Goal: Task Accomplishment & Management: Use online tool/utility

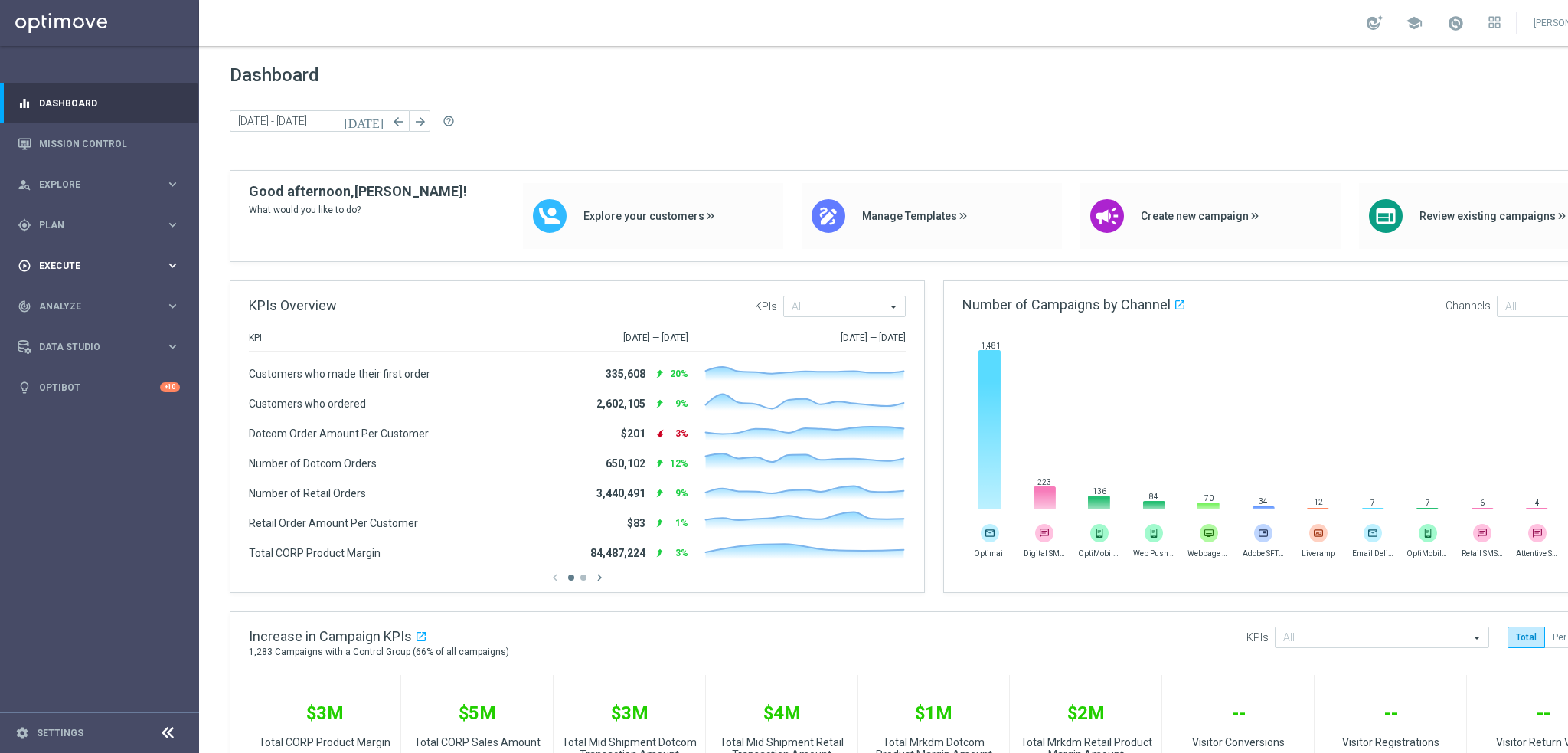
click at [50, 274] on div "play_circle_outline Execute keyboard_arrow_right" at bounding box center [99, 266] width 198 height 41
click at [71, 228] on span "Plan" at bounding box center [102, 225] width 126 height 9
click at [80, 260] on link "Target Groups" at bounding box center [100, 256] width 119 height 12
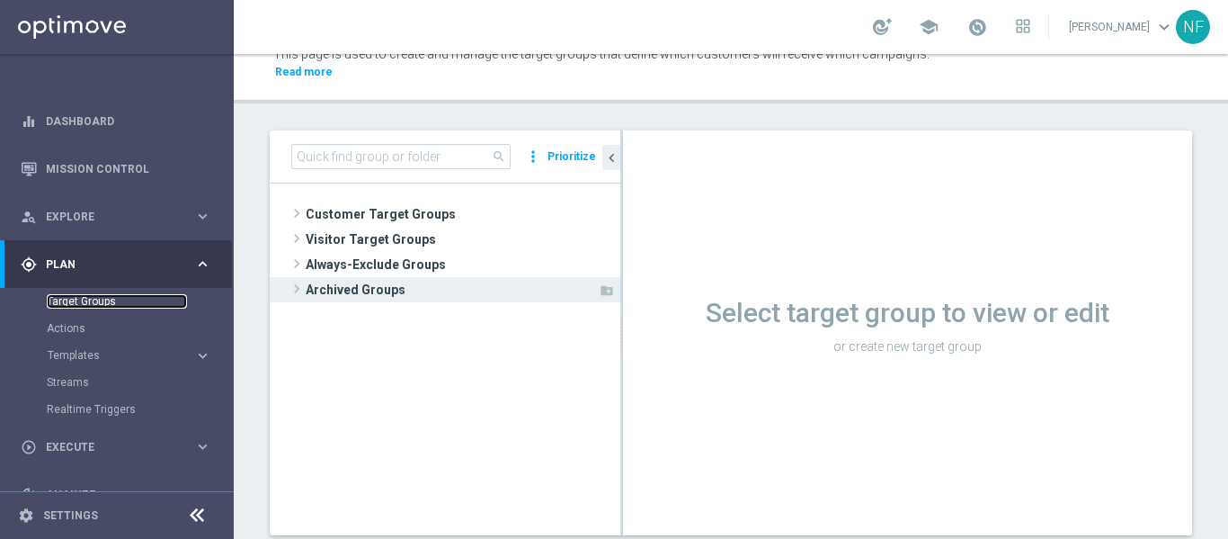
scroll to position [90, 0]
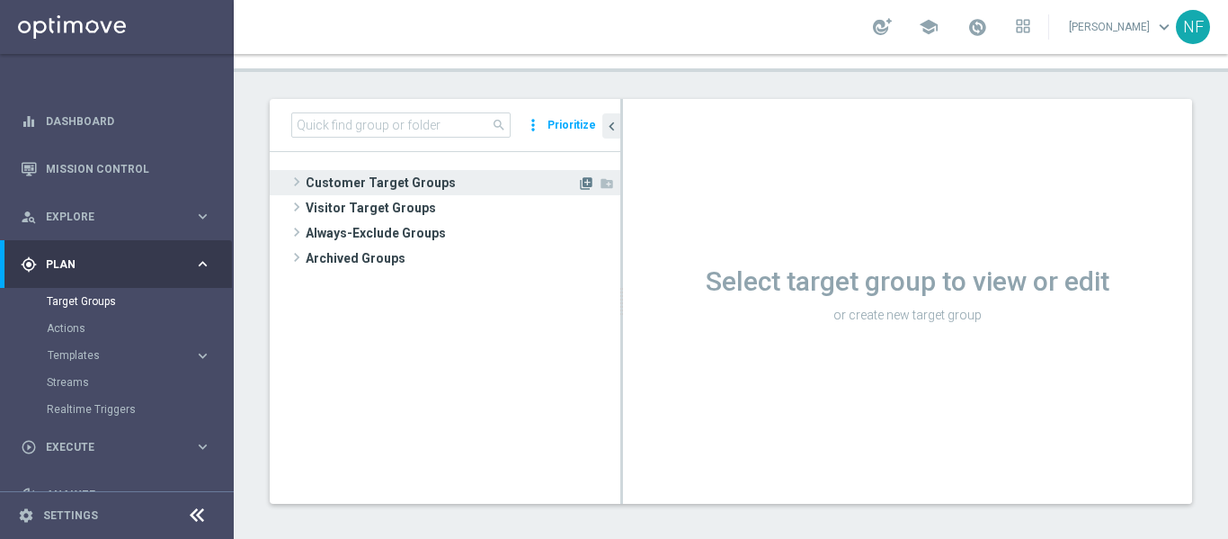
click at [584, 179] on icon "library_add" at bounding box center [586, 183] width 14 height 14
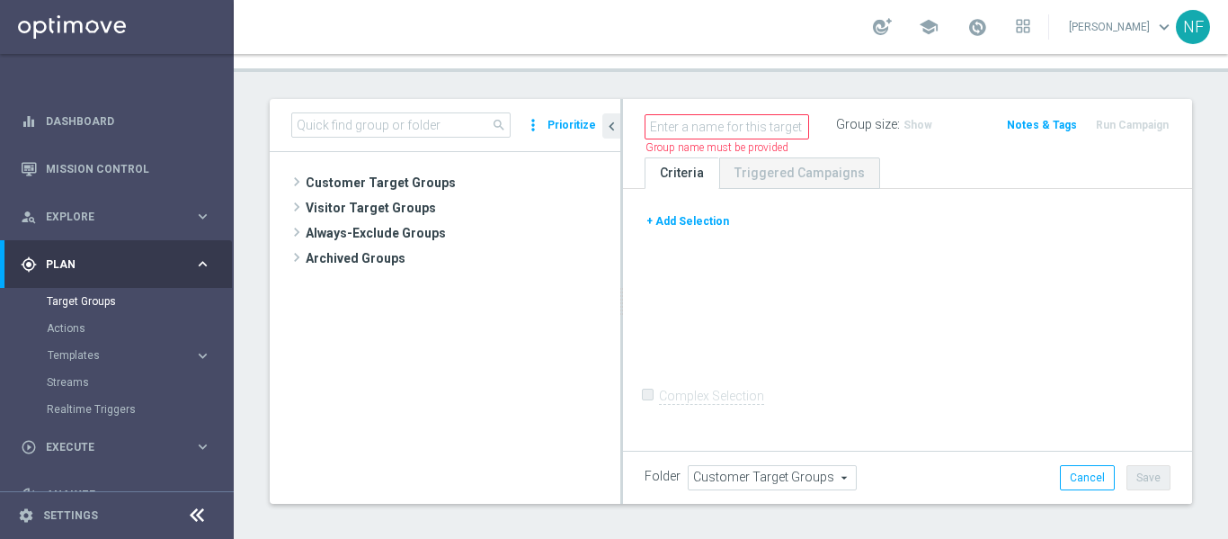
click at [683, 211] on button "+ Add Selection" at bounding box center [688, 221] width 86 height 20
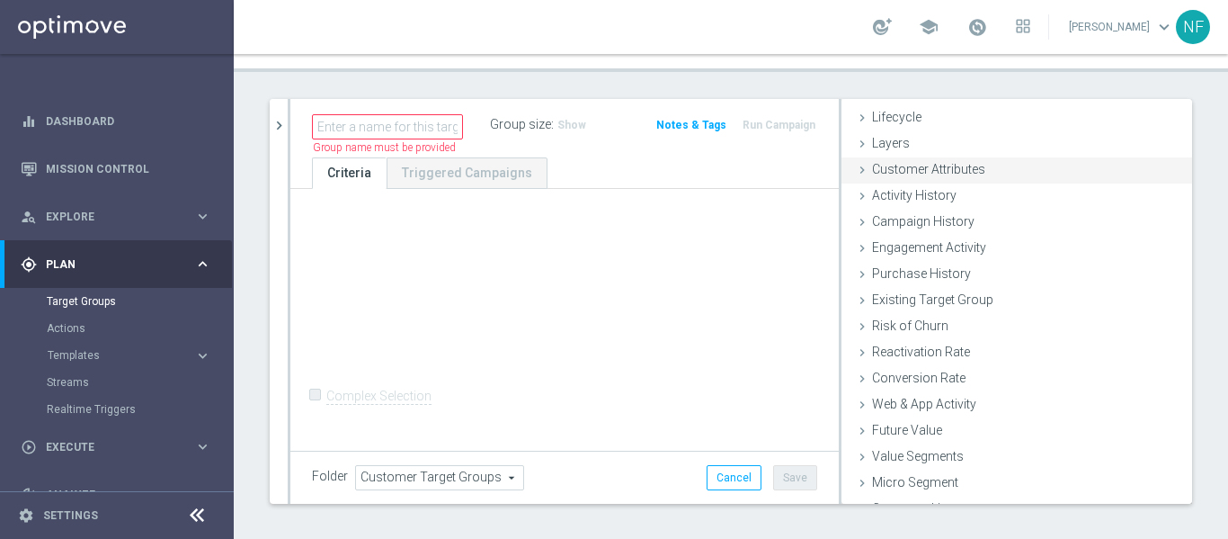
scroll to position [57, 0]
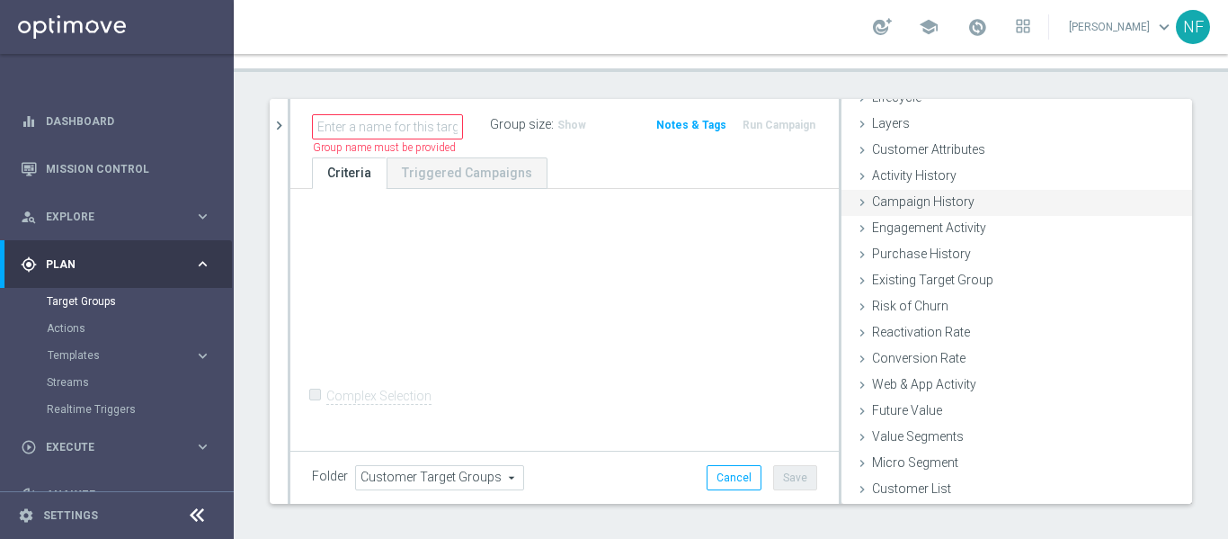
click at [922, 197] on span "Campaign History" at bounding box center [923, 201] width 103 height 14
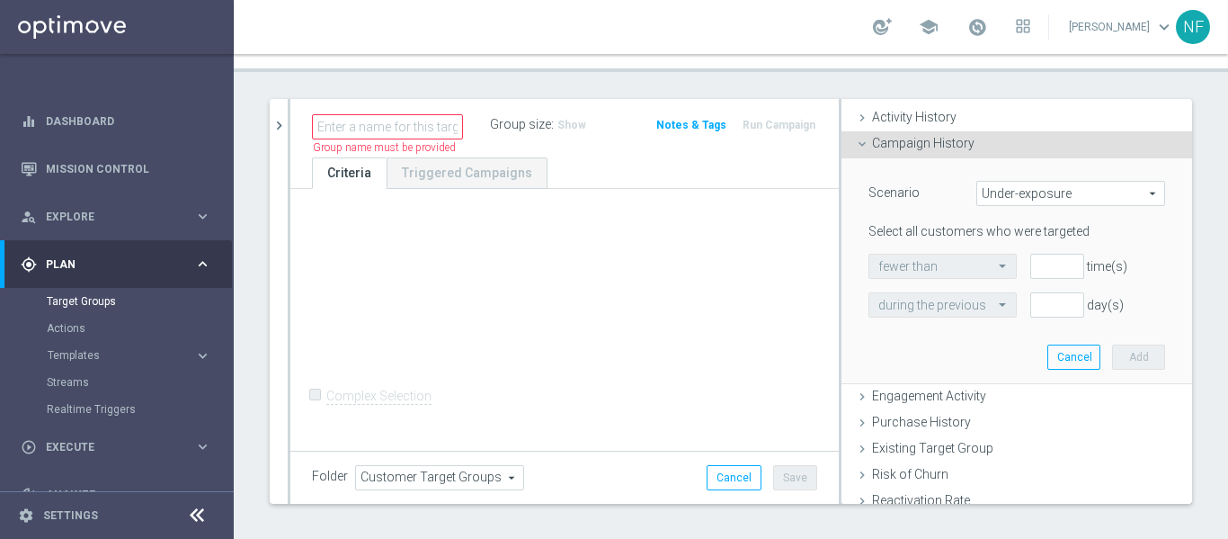
scroll to position [147, 0]
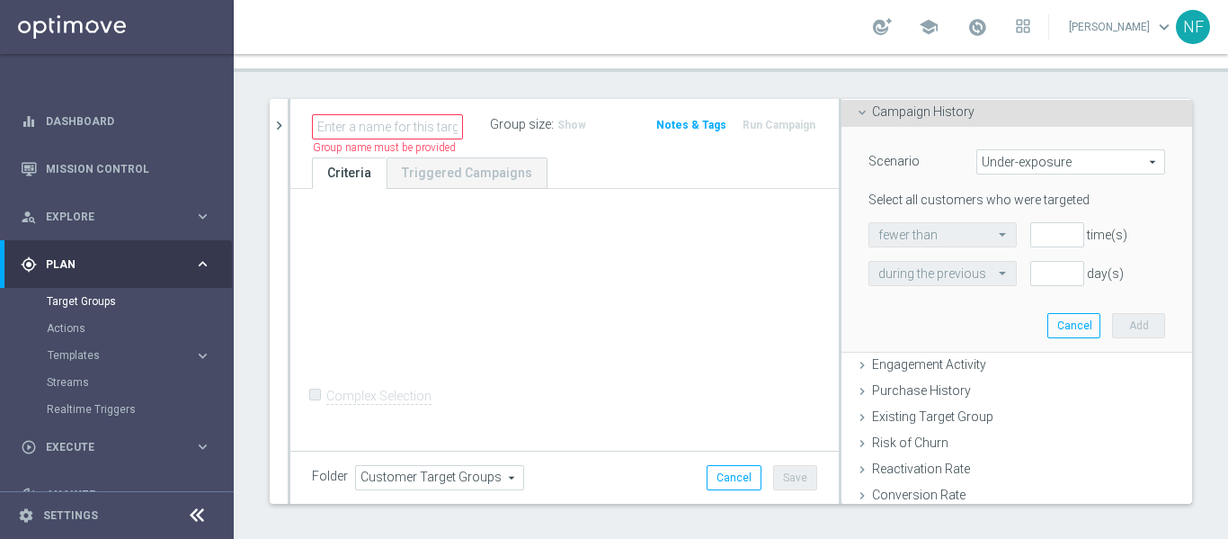
click at [1045, 164] on span "Under-exposure" at bounding box center [1070, 161] width 187 height 23
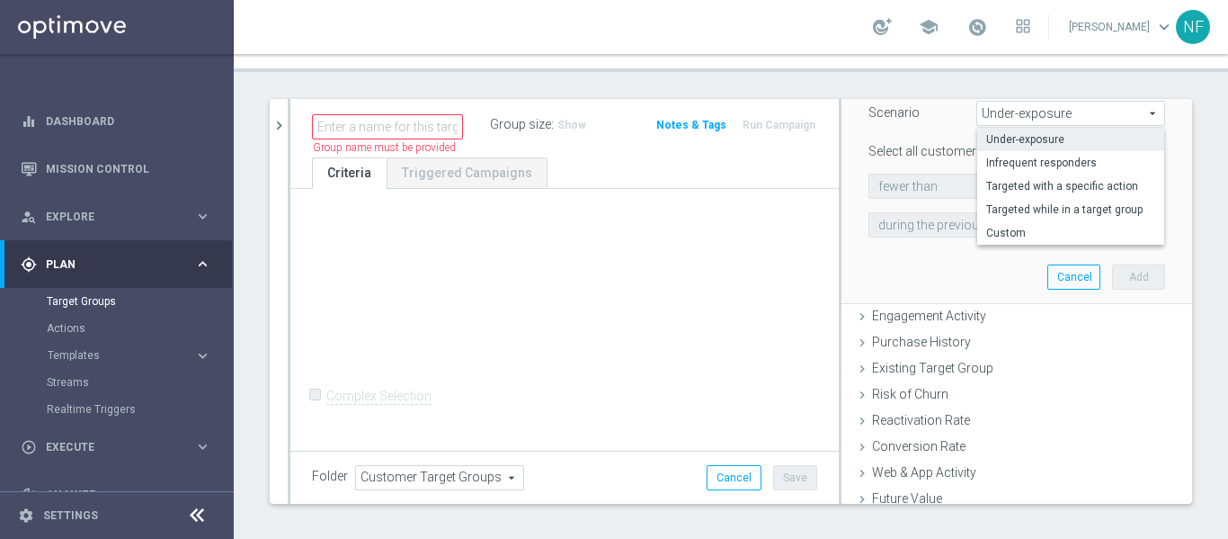
scroll to position [236, 0]
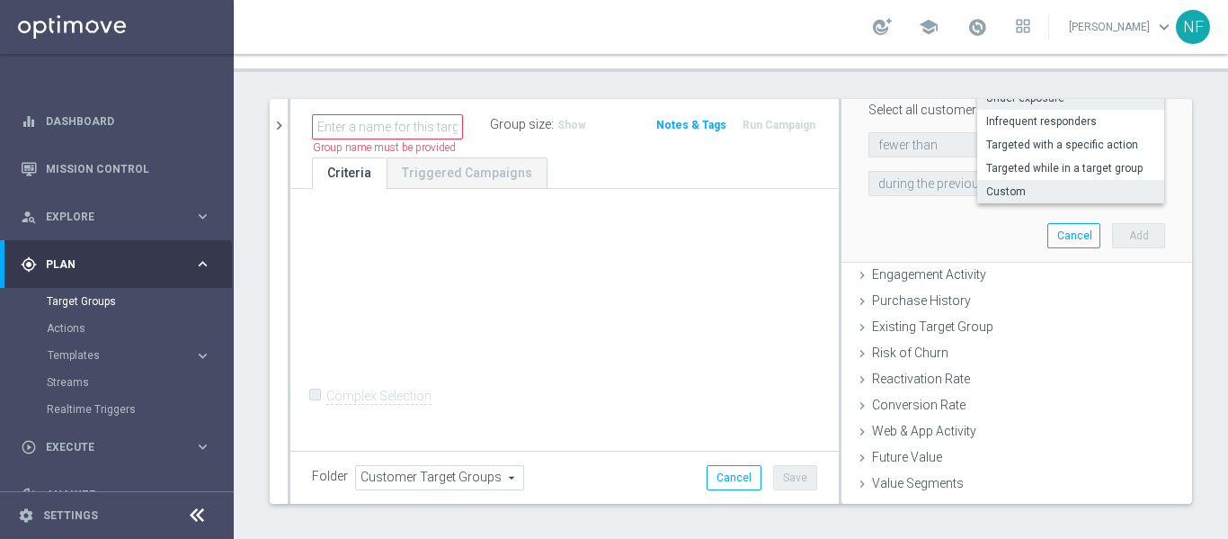
click at [1035, 192] on span "Custom" at bounding box center [1070, 191] width 169 height 14
type input "Custom"
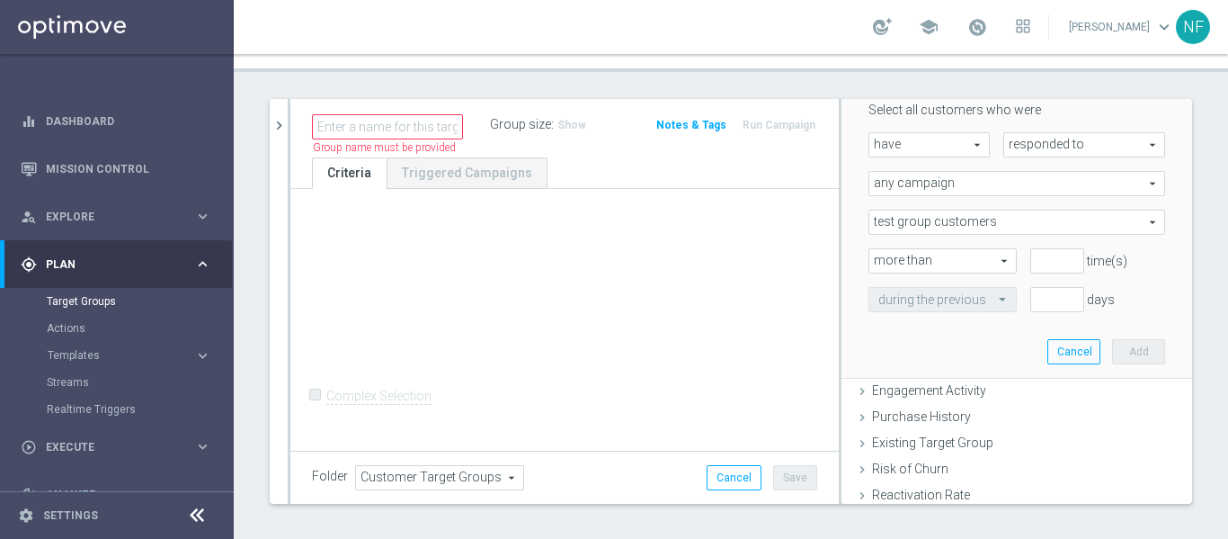
click at [1041, 147] on span "responded to" at bounding box center [1084, 144] width 160 height 23
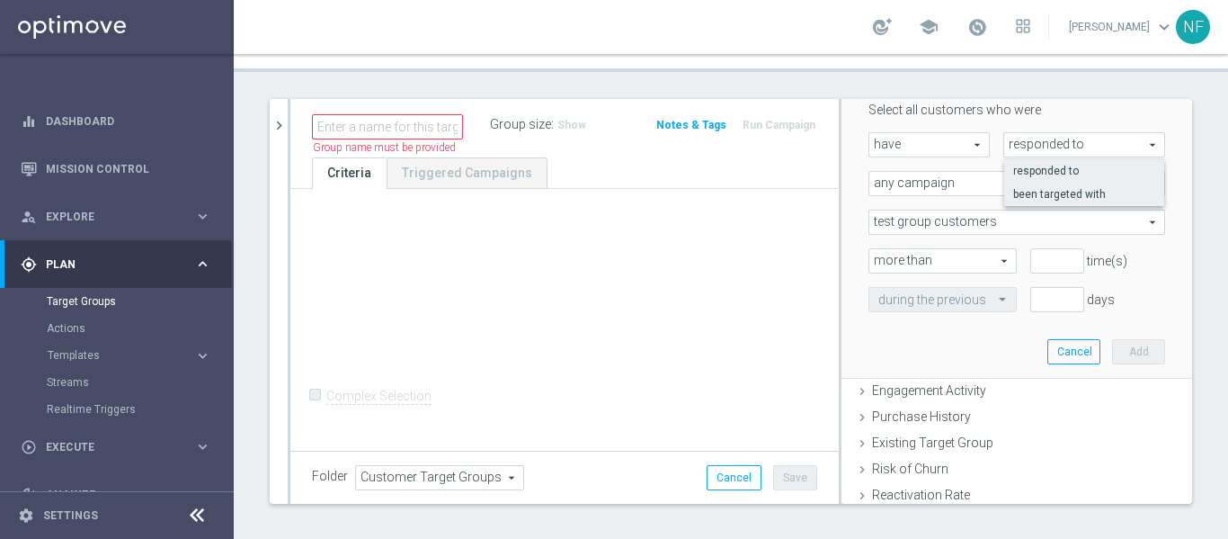
click at [1041, 191] on span "been targeted with" at bounding box center [1084, 194] width 142 height 14
type input "been targeted with"
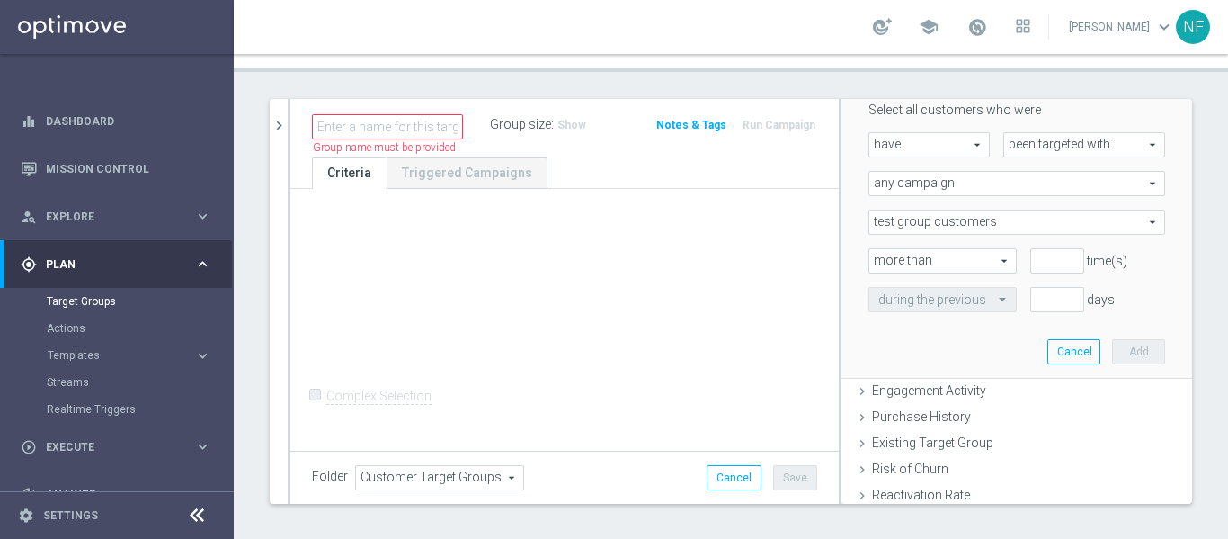
click at [956, 185] on span "any campaign" at bounding box center [1016, 183] width 295 height 23
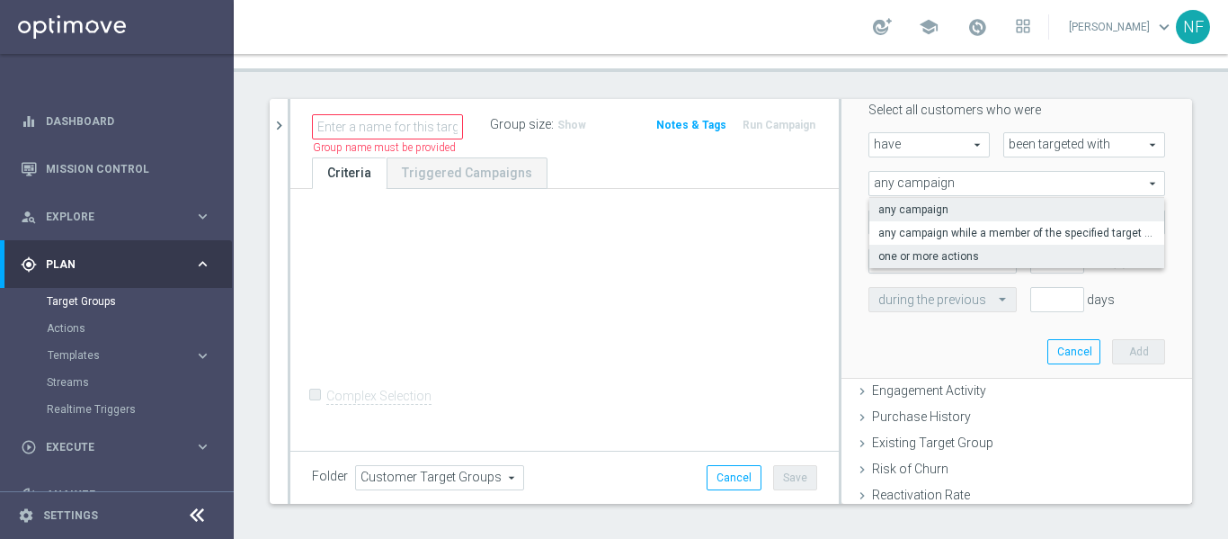
click at [936, 260] on span "one or more actions" at bounding box center [1016, 256] width 277 height 14
type input "one or more actions"
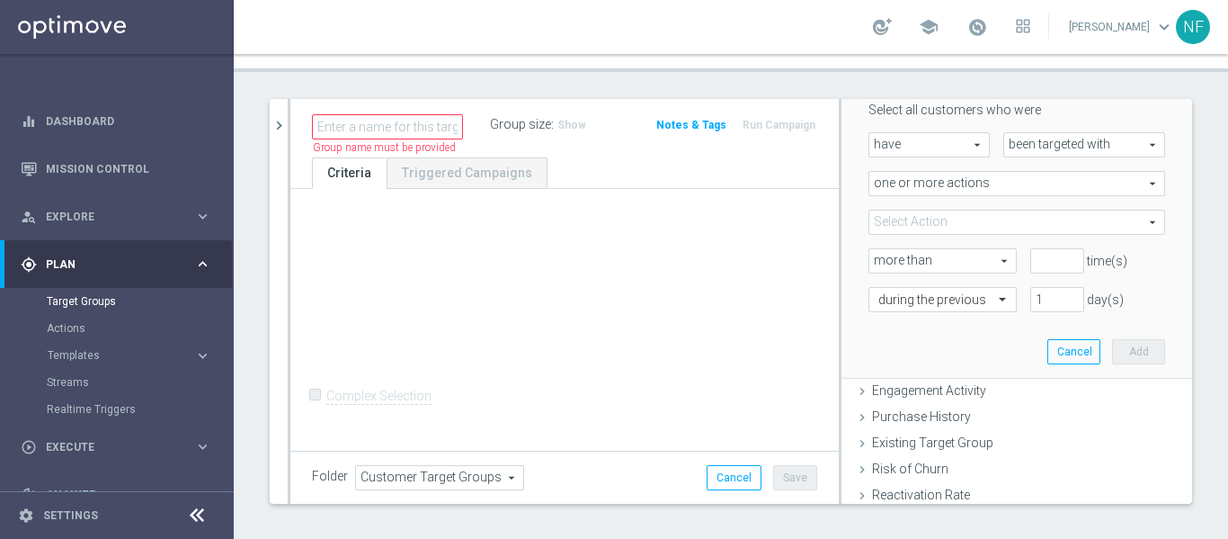
click at [958, 225] on span at bounding box center [1016, 221] width 295 height 23
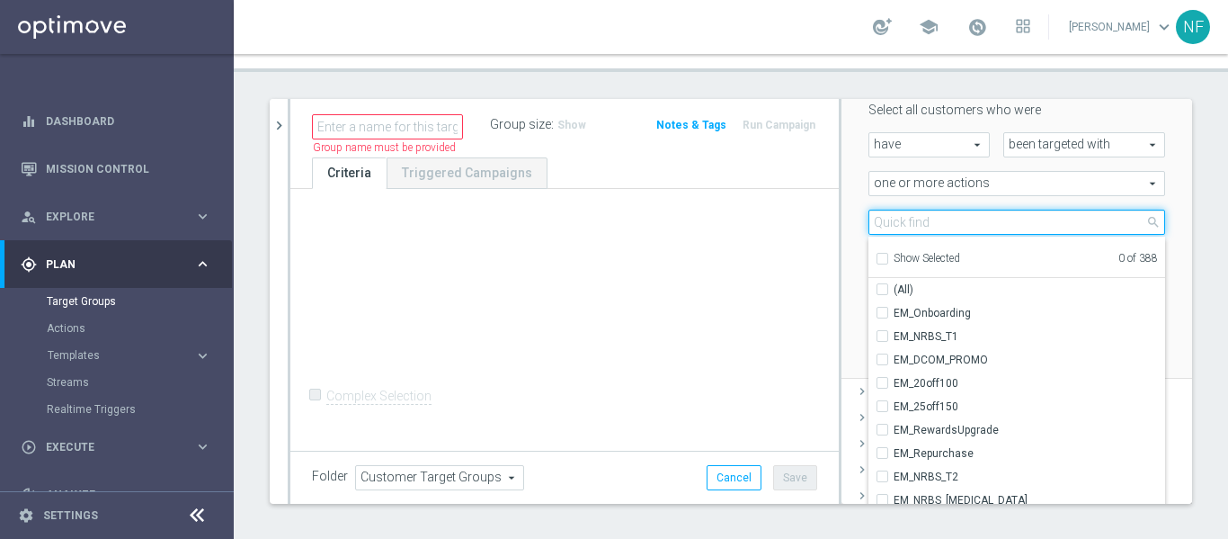
click at [958, 225] on input "search" at bounding box center [1017, 222] width 297 height 25
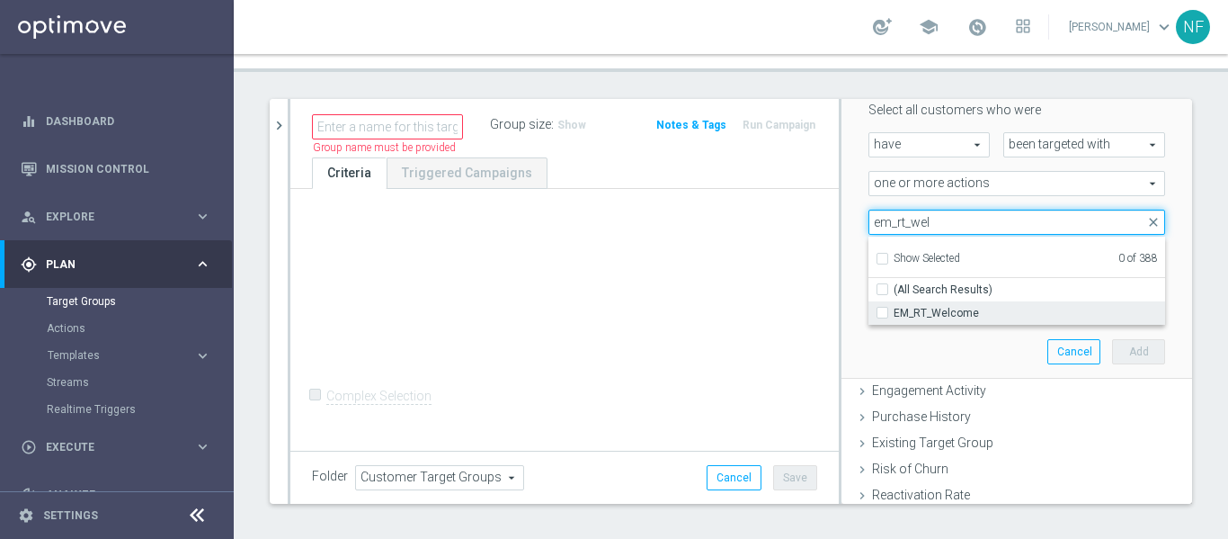
type input "em_rt_wel"
click at [958, 301] on label "EM_RT_Welcome" at bounding box center [1030, 312] width 272 height 23
click at [894, 307] on input "EM_RT_Welcome" at bounding box center [888, 313] width 12 height 12
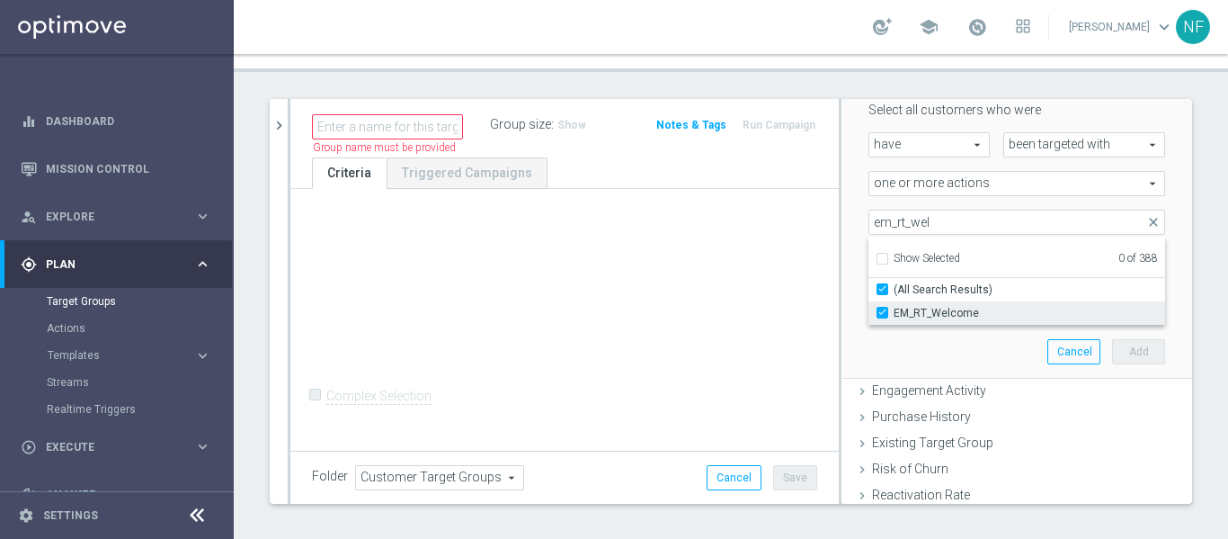
checkbox input "true"
type input "EM_RT_Welcome"
checkbox input "true"
click at [969, 356] on div "Scenario Custom Custom arrow_drop_down search Select all customers who were hav…" at bounding box center [1017, 207] width 324 height 341
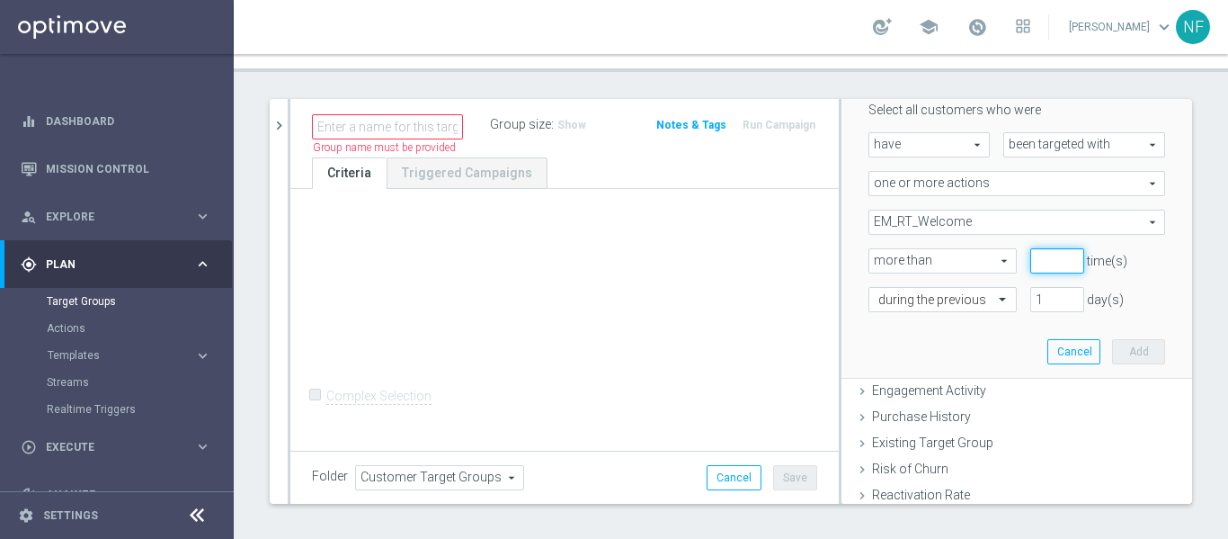
click at [1030, 269] on input "number" at bounding box center [1057, 260] width 54 height 25
type input "0"
click at [948, 297] on input "text" at bounding box center [924, 300] width 93 height 16
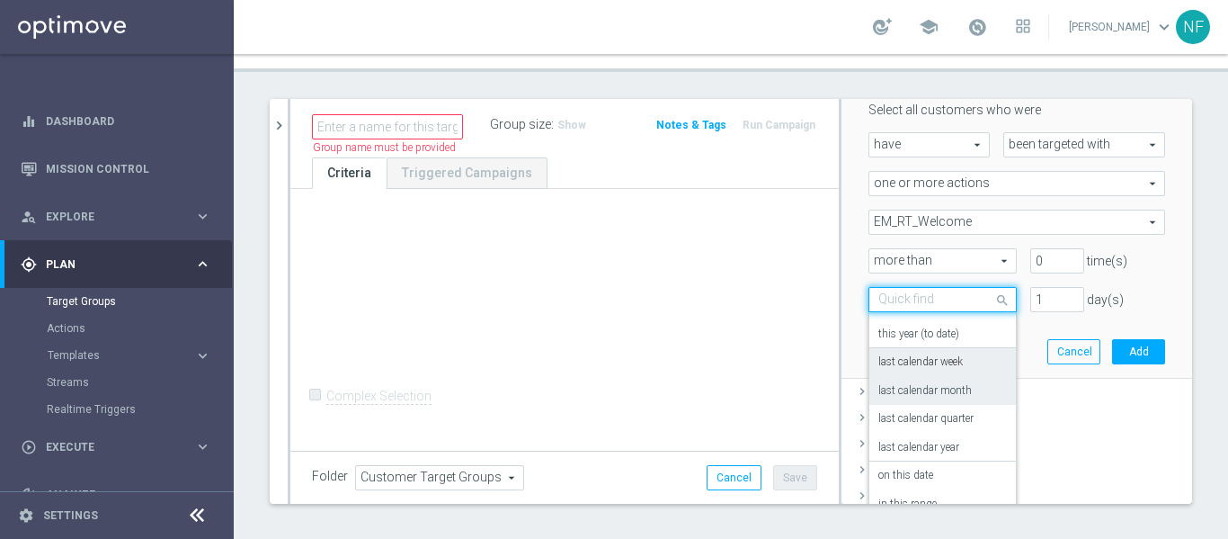
scroll to position [158, 0]
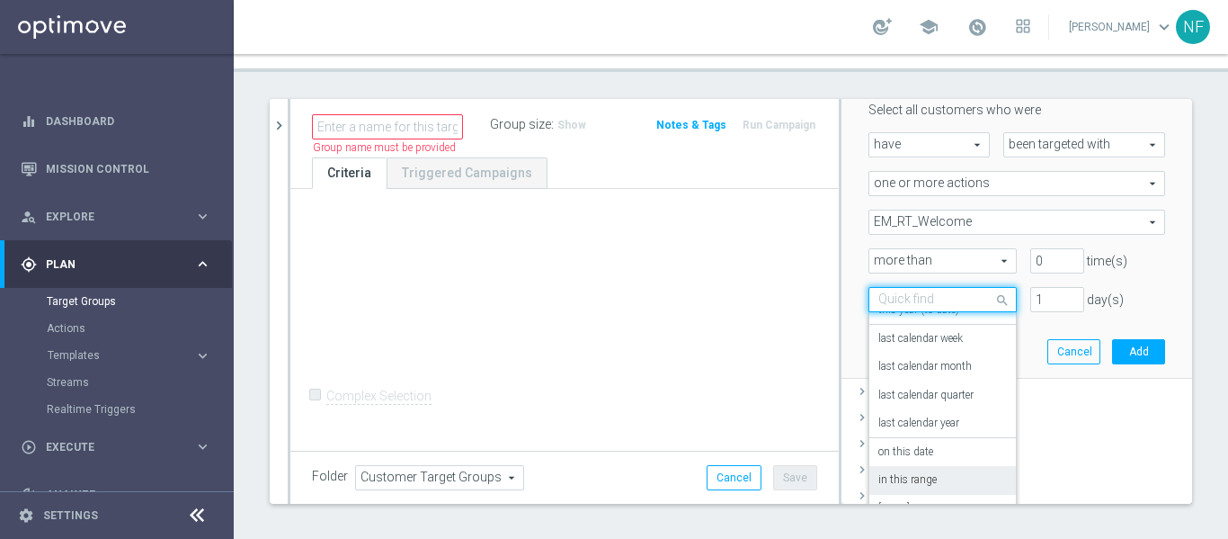
click at [927, 469] on div "in this range" at bounding box center [942, 480] width 129 height 29
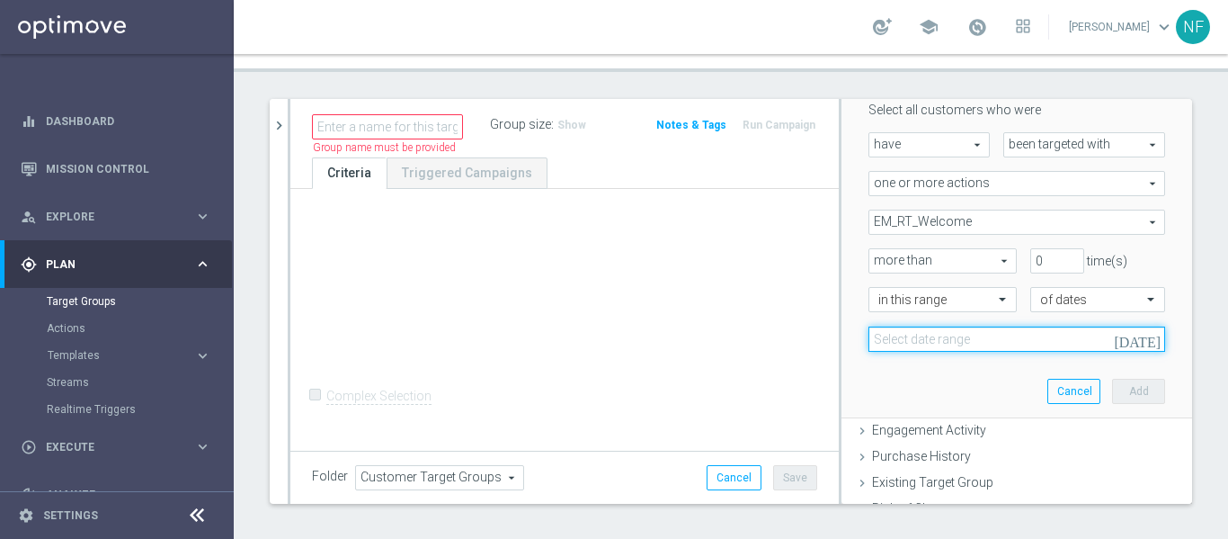
click at [1012, 344] on input at bounding box center [1017, 338] width 297 height 25
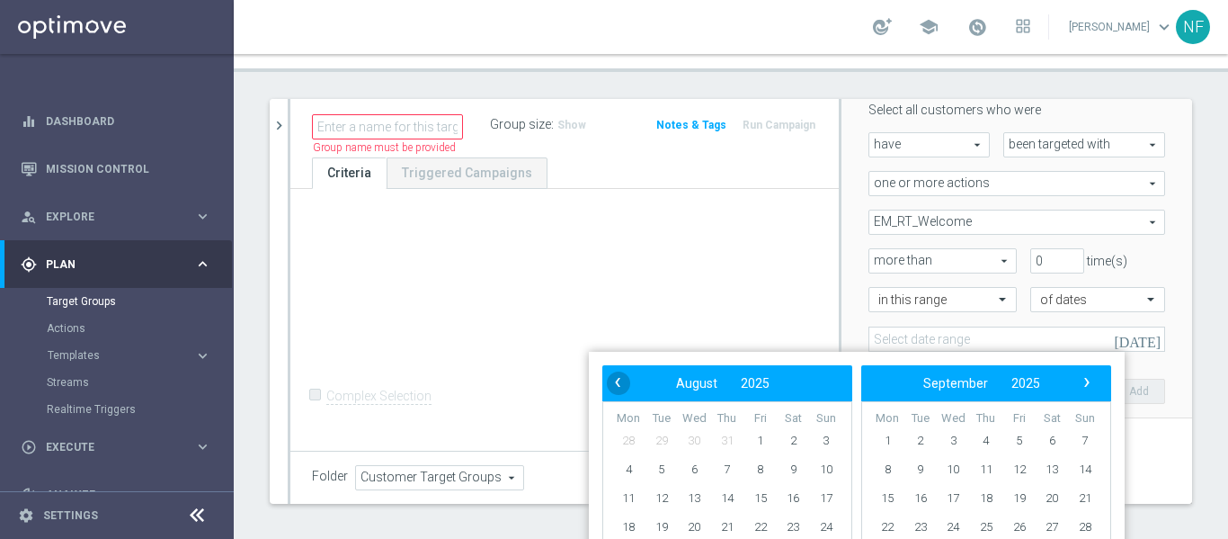
click at [620, 379] on span "‹" at bounding box center [617, 381] width 23 height 23
click at [621, 379] on span "‹" at bounding box center [617, 381] width 23 height 23
click at [664, 435] on span "1" at bounding box center [661, 440] width 29 height 29
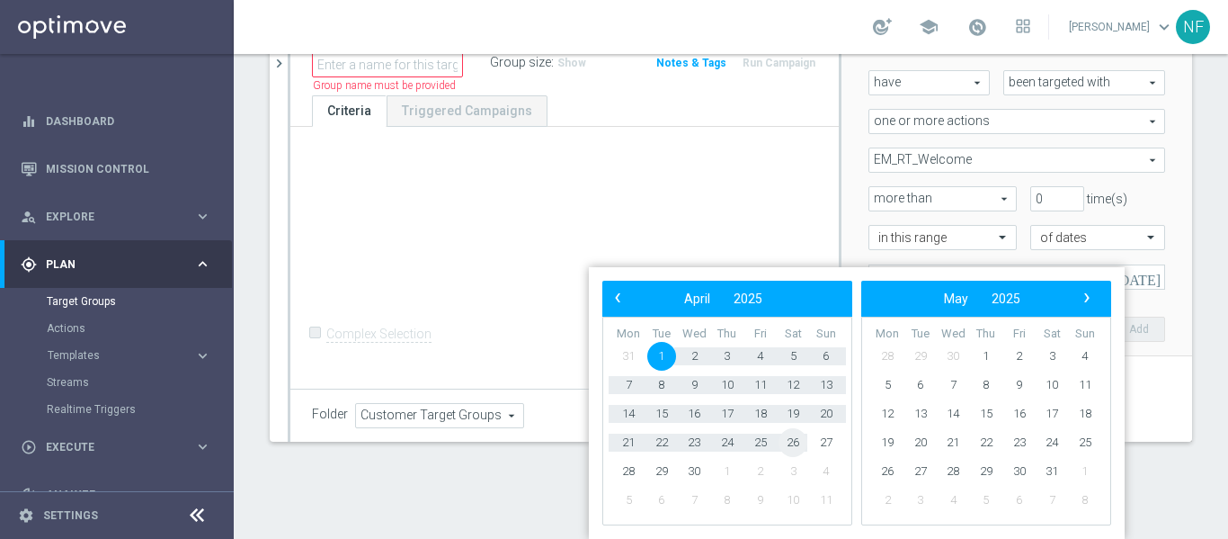
scroll to position [22, 0]
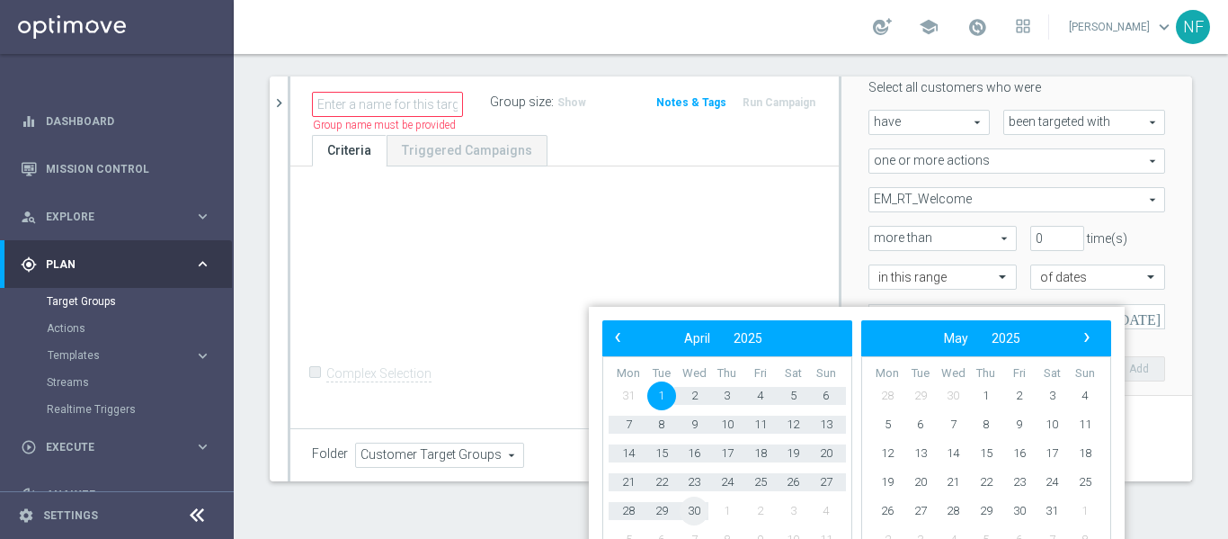
click at [694, 507] on span "30" at bounding box center [694, 510] width 29 height 29
type input "[DATE] - [DATE]"
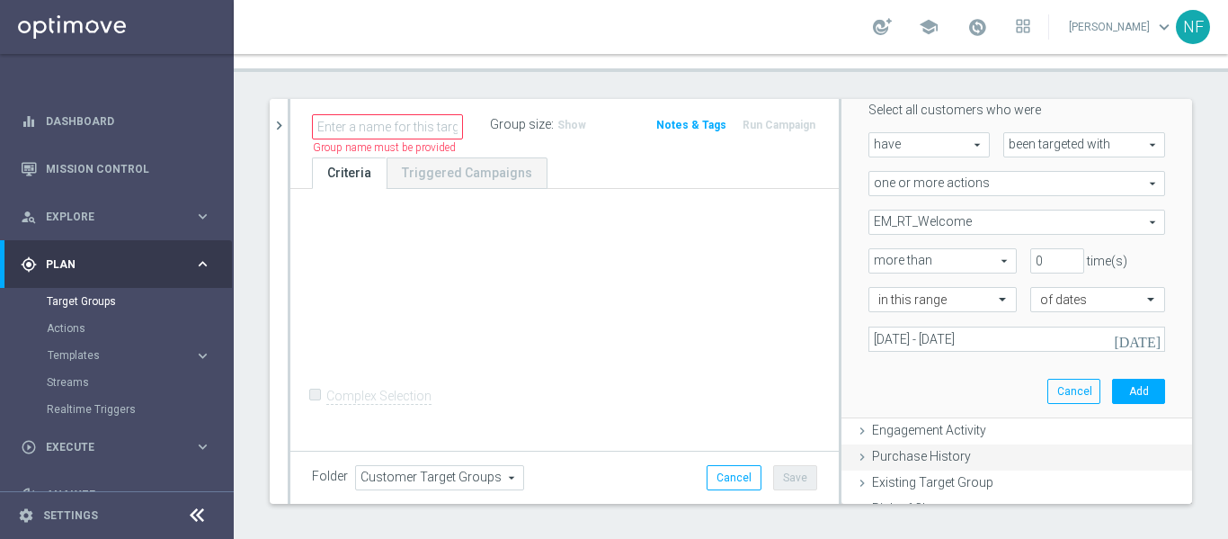
scroll to position [0, 0]
click at [1116, 397] on button "Add" at bounding box center [1138, 391] width 53 height 25
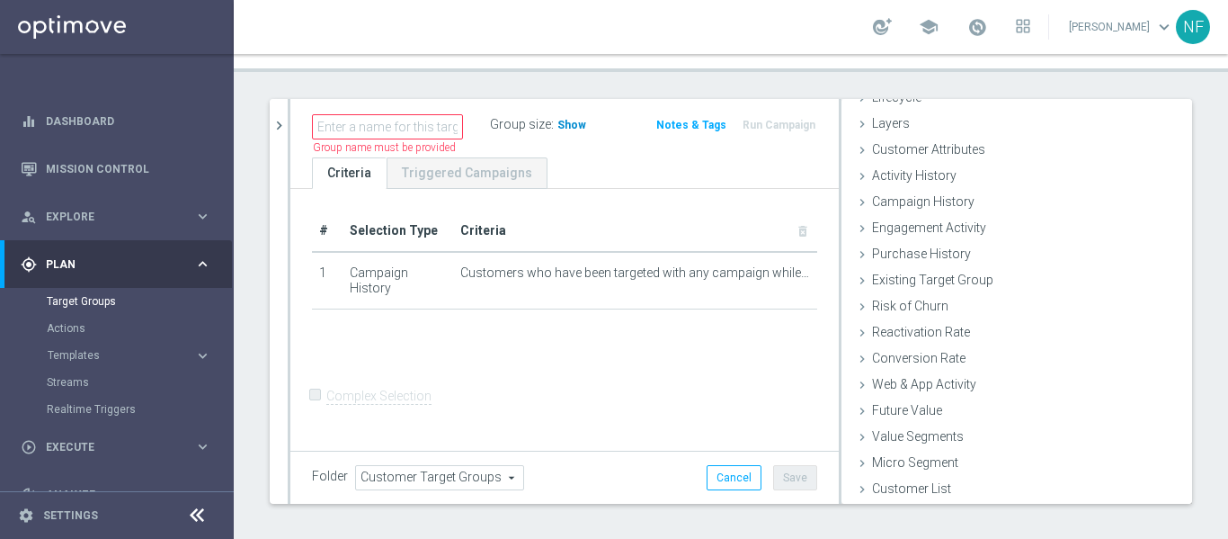
scroll to position [57, 0]
click at [557, 126] on span "Show" at bounding box center [571, 125] width 29 height 13
